Goal: Navigation & Orientation: Find specific page/section

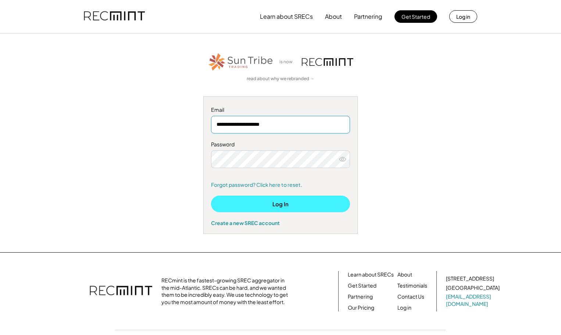
click at [284, 206] on button "Log In" at bounding box center [280, 204] width 139 height 17
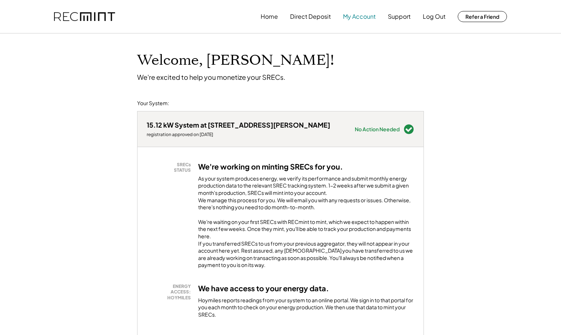
click at [362, 18] on button "My Account" at bounding box center [359, 16] width 33 height 15
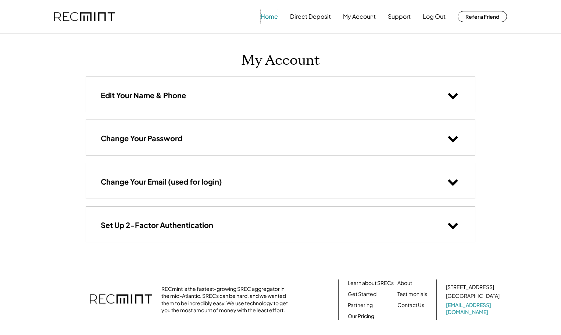
click at [266, 15] on button "Home" at bounding box center [269, 16] width 17 height 15
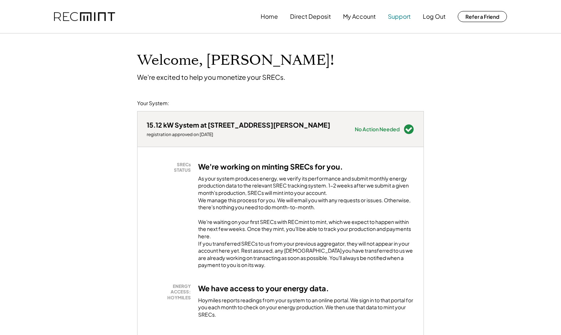
click at [396, 15] on button "Support" at bounding box center [399, 16] width 23 height 15
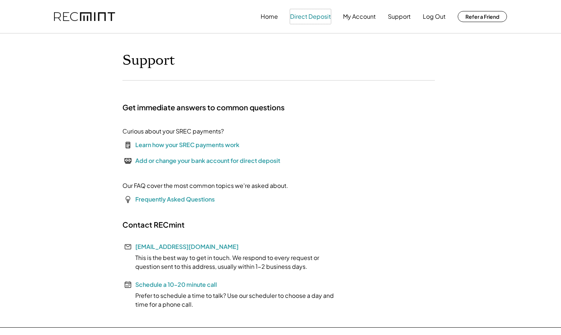
click at [329, 19] on button "Direct Deposit" at bounding box center [310, 16] width 41 height 15
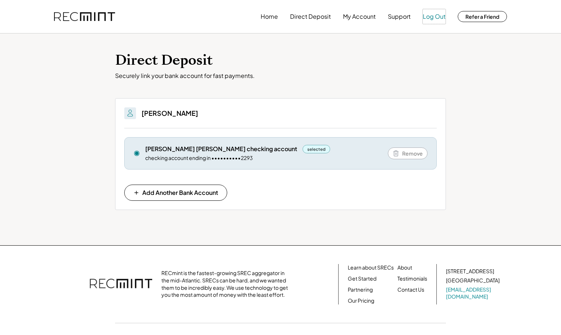
click at [441, 15] on button "Log Out" at bounding box center [434, 16] width 23 height 15
